Goal: Task Accomplishment & Management: Manage account settings

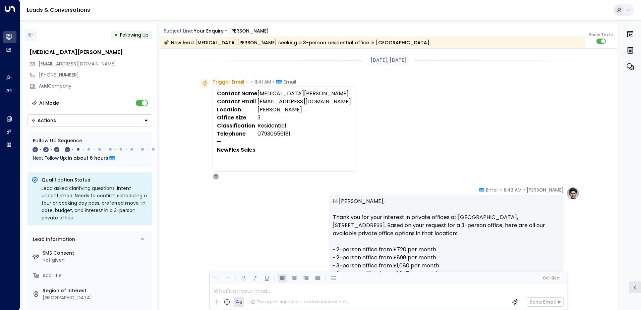
click at [30, 35] on icon "button" at bounding box center [30, 35] width 7 height 7
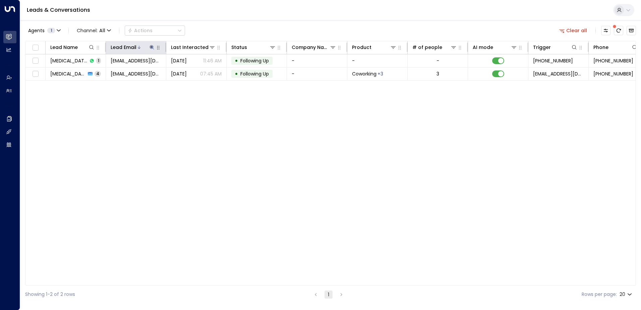
click at [152, 48] on icon at bounding box center [151, 47] width 4 height 4
click at [194, 73] on icon "button" at bounding box center [194, 71] width 4 height 4
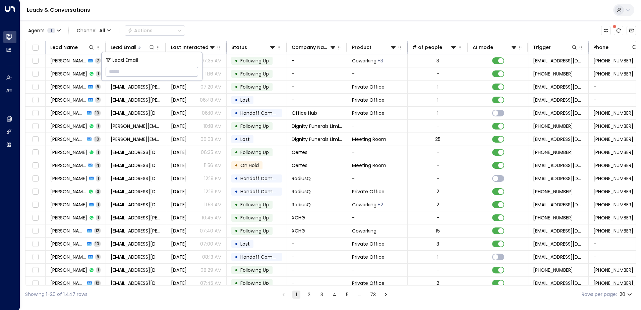
paste input "**********"
type input "**********"
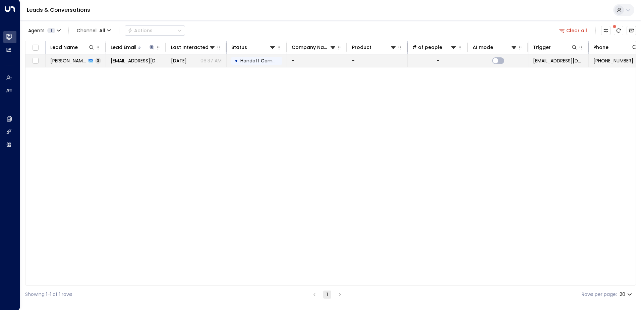
click at [250, 60] on span "Handoff Completed" at bounding box center [263, 60] width 47 height 7
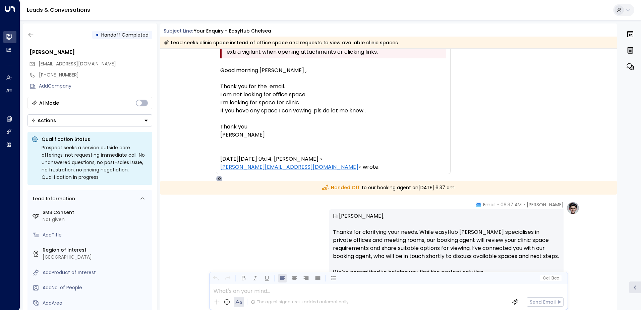
scroll to position [434, 0]
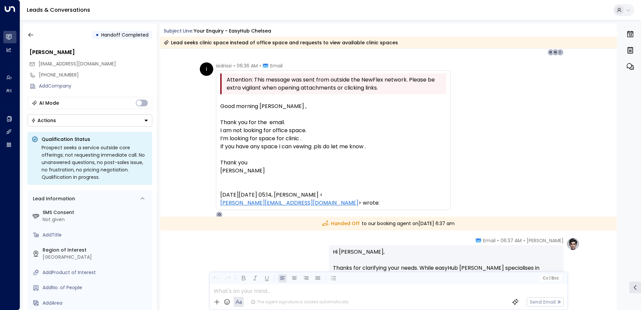
drag, startPoint x: 219, startPoint y: 104, endPoint x: 437, endPoint y: 194, distance: 236.1
click at [437, 194] on div "Good morning [PERSON_NAME] , Thank you for the email. I am not looking for offi…" at bounding box center [333, 150] width 226 height 113
copy div "Good morning [PERSON_NAME] , Thank you for the email. I am not looking for offi…"
click at [34, 35] on button "button" at bounding box center [31, 35] width 12 height 12
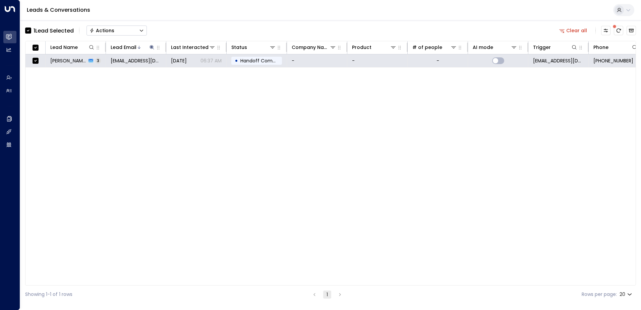
click at [104, 29] on div "Actions" at bounding box center [101, 30] width 25 height 6
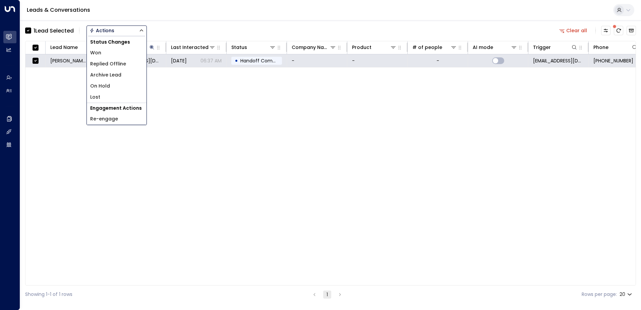
click at [109, 73] on span "Archive Lead" at bounding box center [105, 74] width 31 height 7
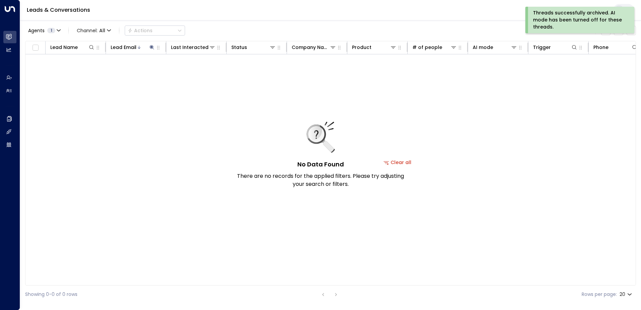
click at [552, 16] on div "Threads successfully archived. AI mode has been turned off for these threads." at bounding box center [579, 19] width 92 height 21
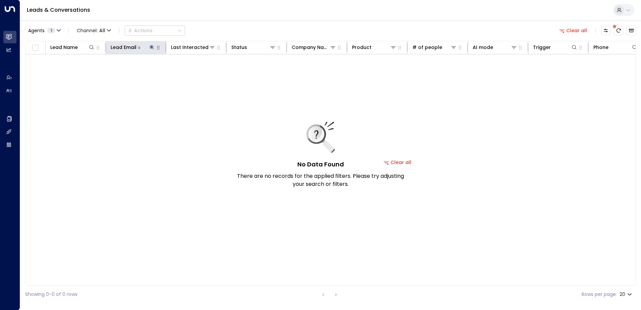
click at [150, 46] on icon at bounding box center [151, 47] width 5 height 5
click at [194, 70] on icon "button" at bounding box center [194, 71] width 4 height 4
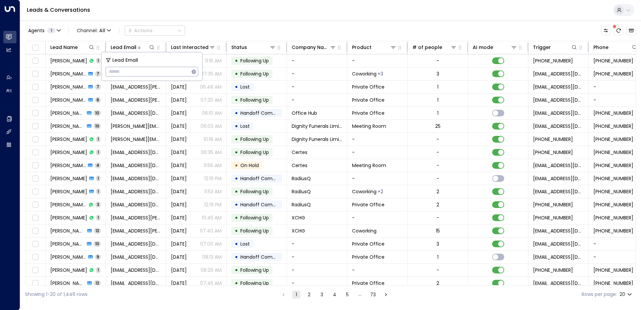
type input "**********"
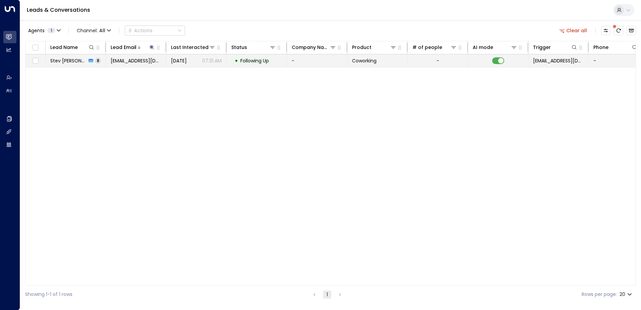
click at [263, 61] on span "Following Up" at bounding box center [254, 60] width 28 height 7
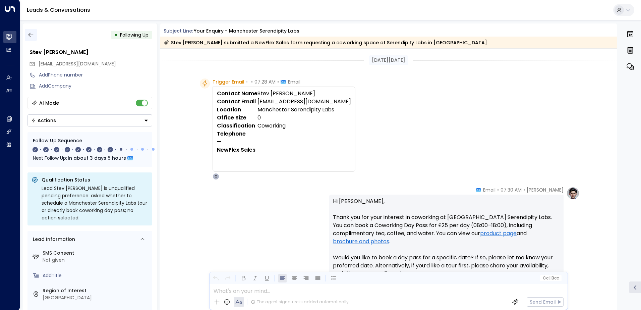
click at [30, 34] on icon "button" at bounding box center [30, 35] width 7 height 7
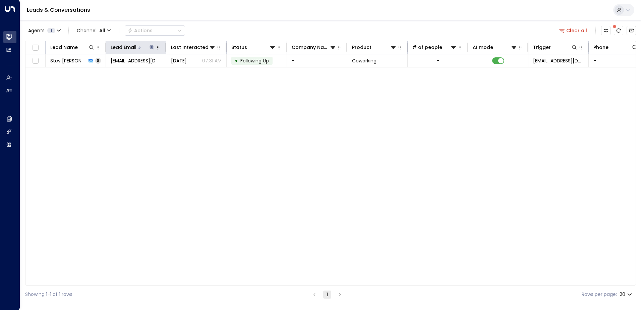
click at [150, 46] on icon at bounding box center [151, 47] width 5 height 5
click at [195, 72] on icon "button" at bounding box center [194, 71] width 4 height 4
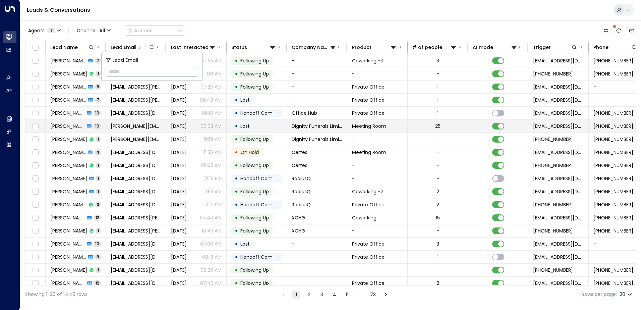
type input "**********"
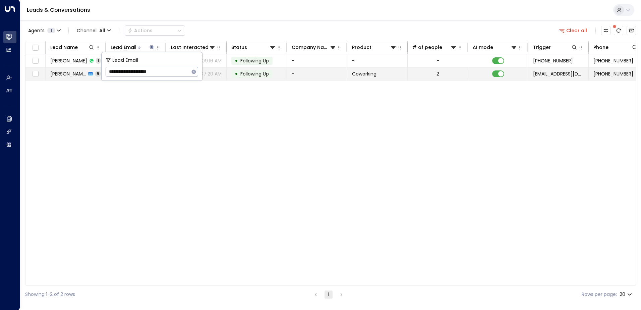
click at [259, 71] on span "Following Up" at bounding box center [254, 73] width 28 height 7
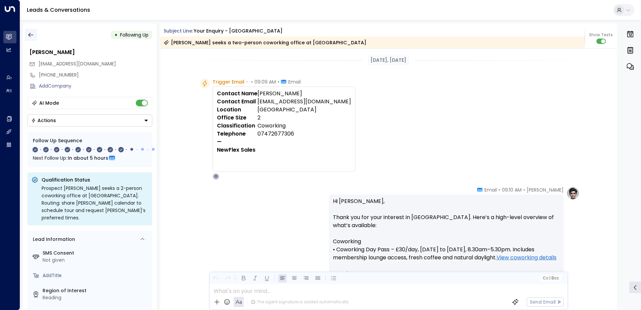
click at [30, 37] on icon "button" at bounding box center [30, 35] width 5 height 4
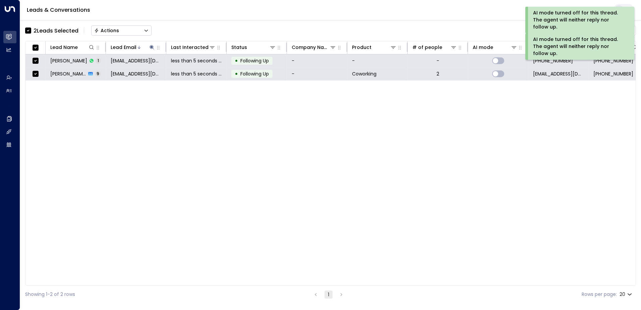
click at [109, 32] on div "Actions" at bounding box center [106, 30] width 25 height 6
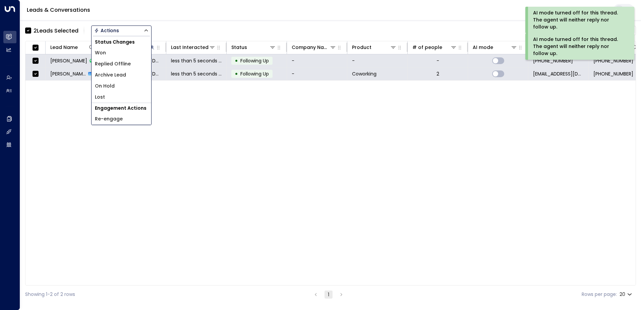
click at [109, 73] on span "Archive Lead" at bounding box center [110, 74] width 31 height 7
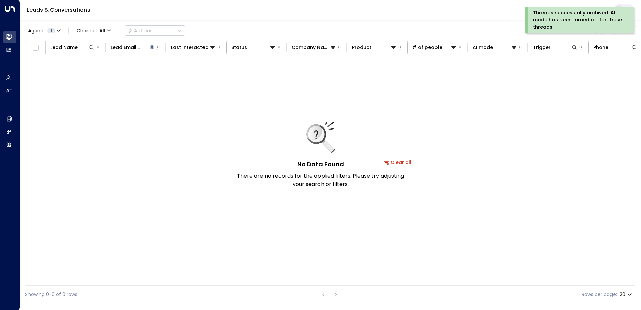
click at [544, 49] on div "AI mode turned off for this thread. The agent will neither reply nor follow up." at bounding box center [579, 51] width 92 height 21
click at [544, 19] on div "Threads successfully archived. AI mode has been turned off for these threads." at bounding box center [579, 19] width 92 height 21
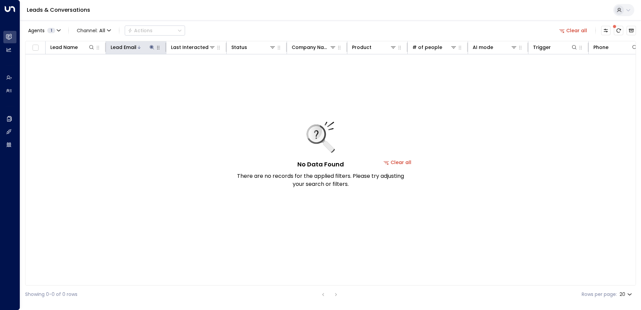
click at [151, 48] on icon at bounding box center [151, 47] width 4 height 4
click at [194, 69] on icon "button" at bounding box center [193, 71] width 5 height 5
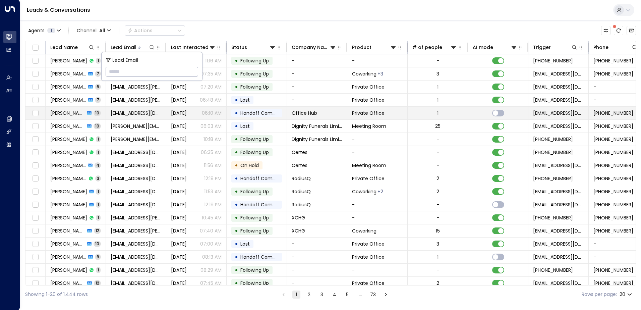
type input "**********"
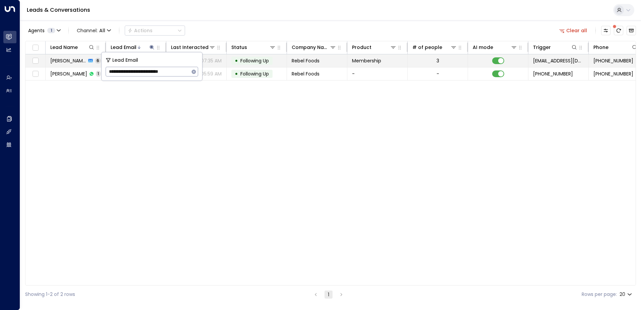
click at [249, 58] on span "Following Up" at bounding box center [254, 60] width 28 height 7
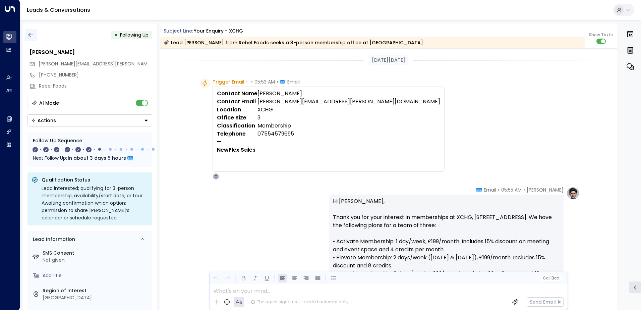
click at [31, 34] on icon "button" at bounding box center [30, 35] width 7 height 7
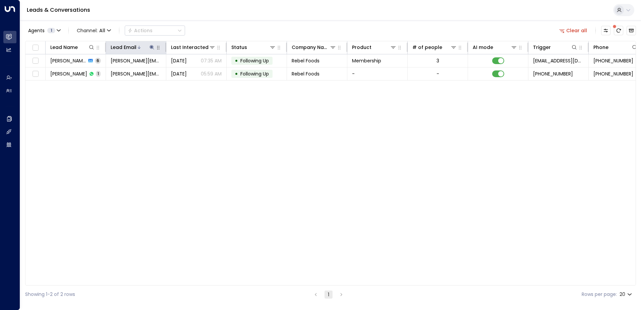
click at [149, 47] on icon at bounding box center [151, 47] width 5 height 5
click at [194, 71] on icon "button" at bounding box center [193, 71] width 5 height 5
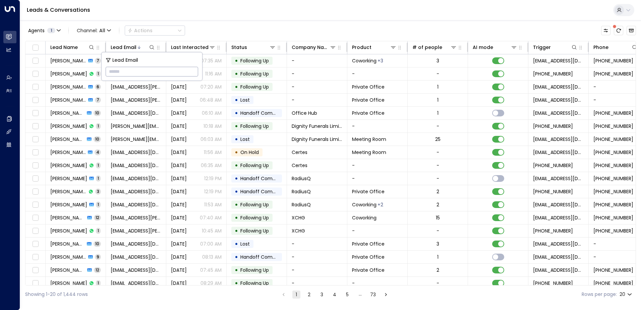
type input "**********"
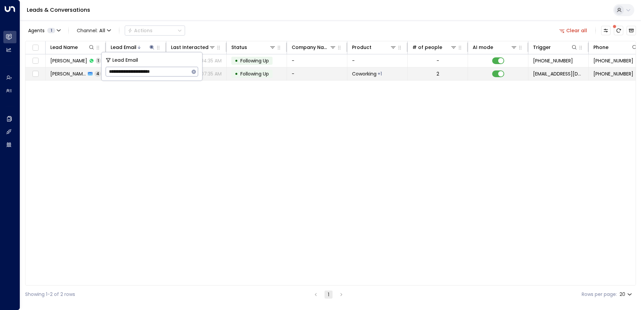
click at [64, 74] on span "[PERSON_NAME]" at bounding box center [68, 73] width 36 height 7
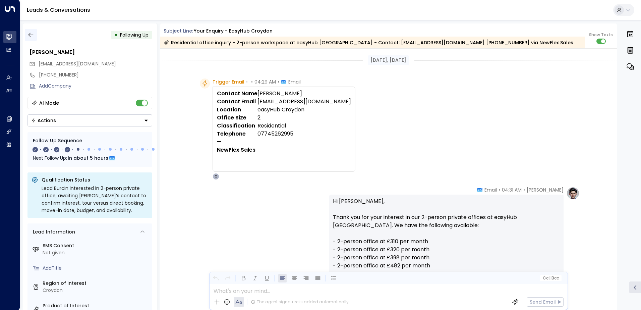
click at [29, 37] on icon "button" at bounding box center [30, 35] width 7 height 7
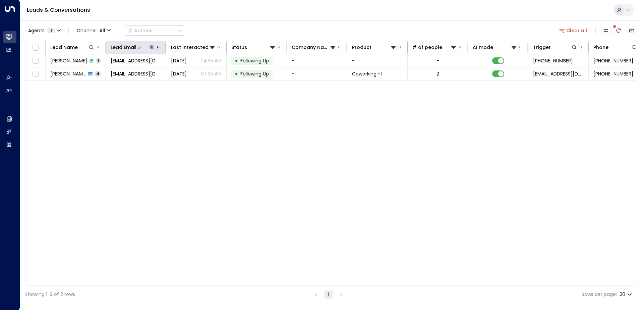
click at [151, 45] on icon at bounding box center [151, 47] width 4 height 4
click at [195, 71] on icon "button" at bounding box center [194, 71] width 4 height 4
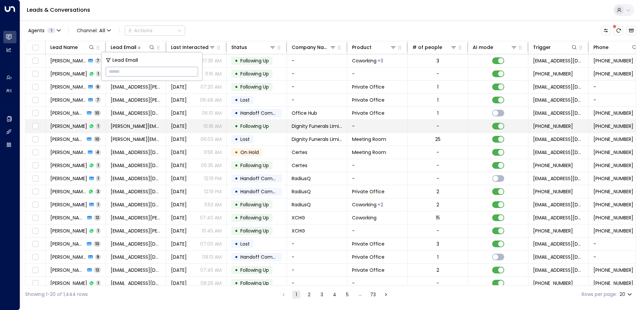
type input "**********"
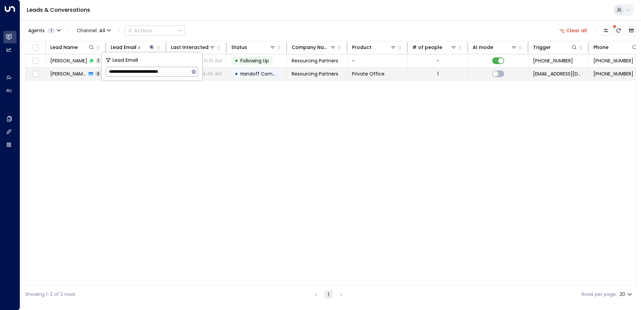
click at [253, 74] on span "Handoff Completed" at bounding box center [263, 73] width 47 height 7
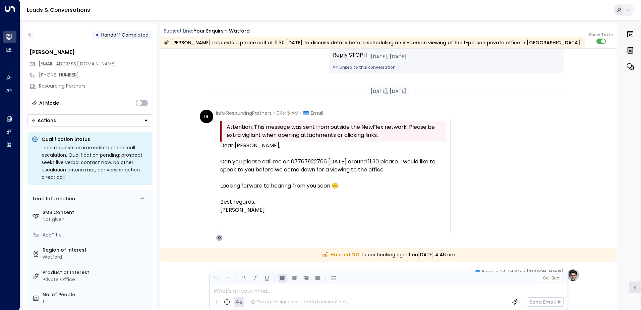
scroll to position [416, 0]
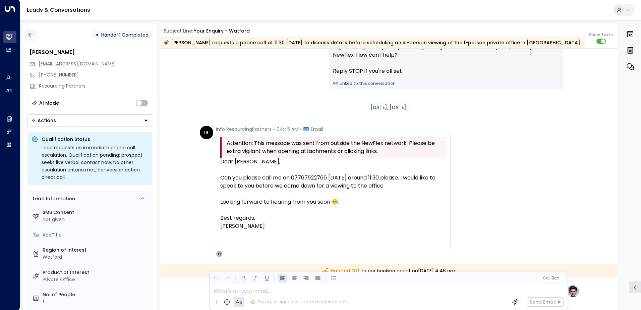
click at [29, 33] on icon "button" at bounding box center [30, 35] width 7 height 7
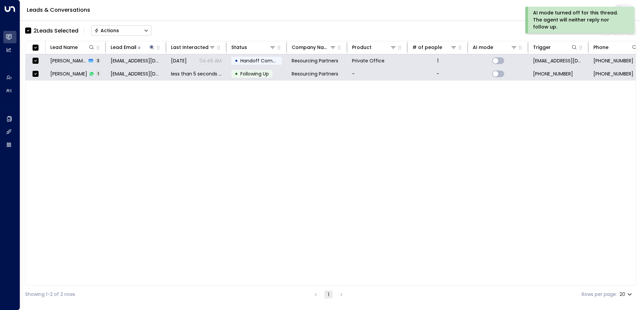
click at [116, 26] on button "Actions" at bounding box center [121, 30] width 60 height 10
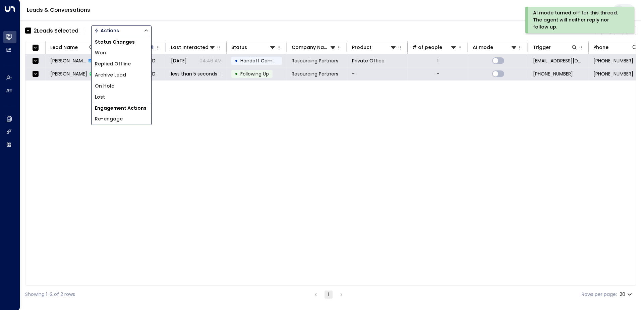
click at [113, 76] on span "Archive Lead" at bounding box center [110, 74] width 31 height 7
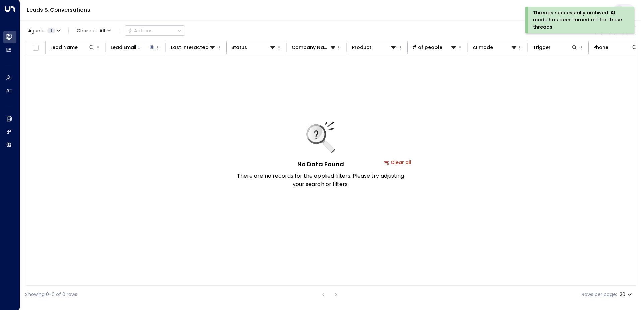
click at [564, 21] on div "Threads successfully archived. AI mode has been turned off for these threads." at bounding box center [579, 19] width 92 height 21
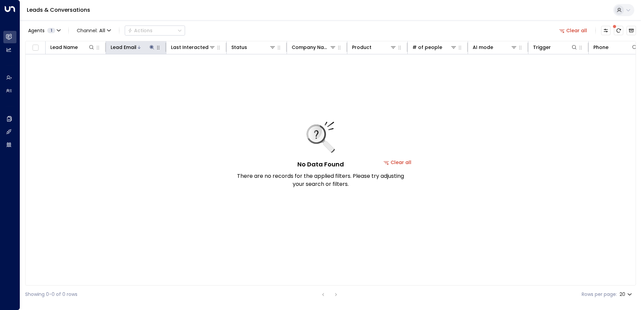
click at [151, 47] on icon at bounding box center [151, 47] width 4 height 4
click at [194, 73] on icon "button" at bounding box center [194, 71] width 4 height 4
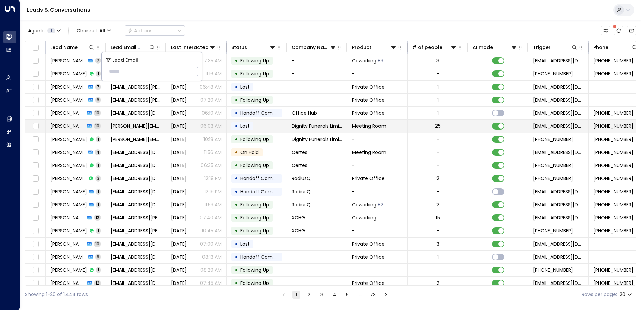
type input "**********"
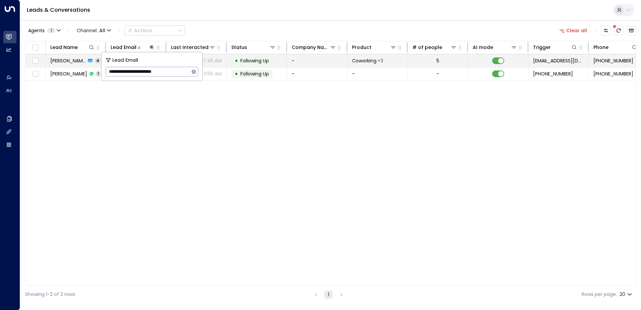
click at [251, 61] on span "Following Up" at bounding box center [254, 60] width 28 height 7
